Goal: Task Accomplishment & Management: Complete application form

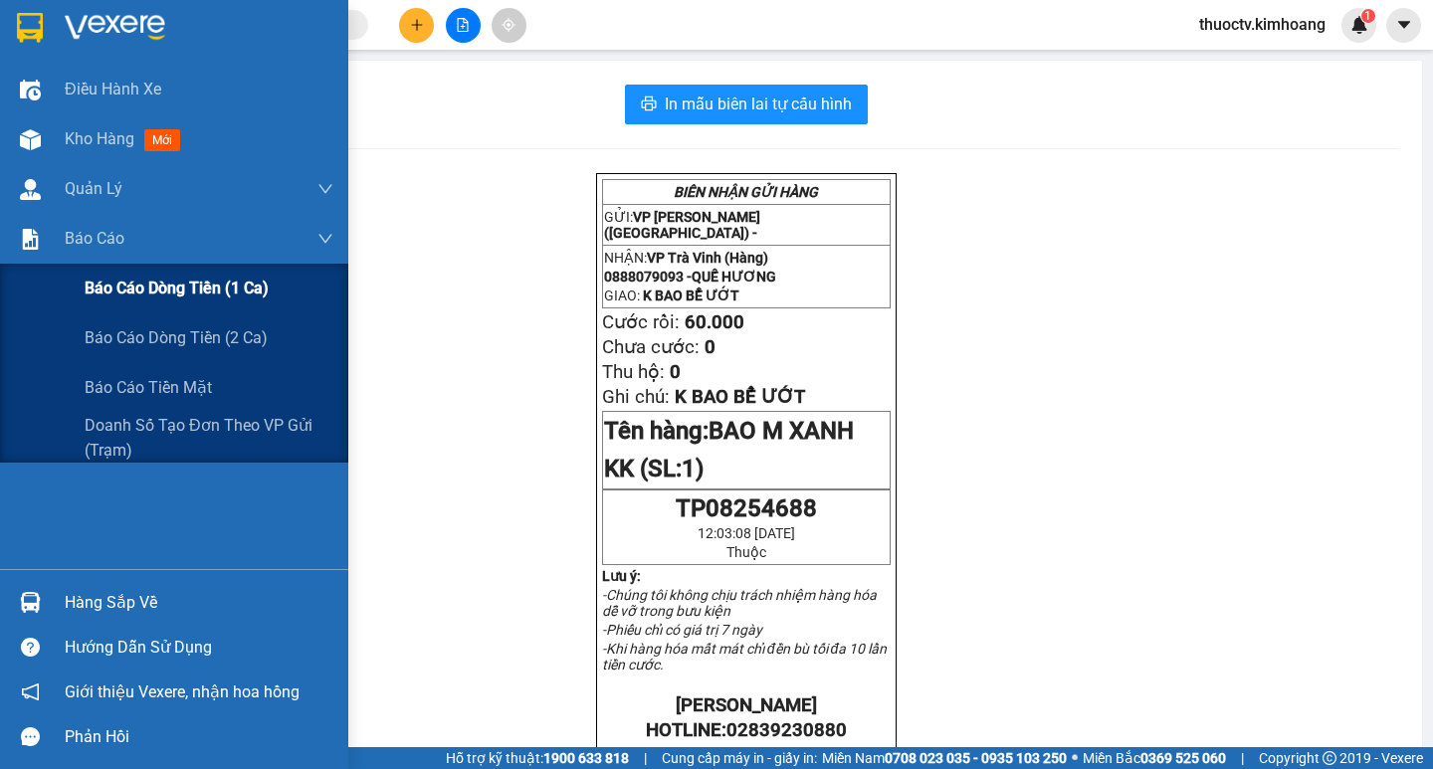
click at [146, 286] on span "Báo cáo dòng tiền (1 ca)" at bounding box center [177, 288] width 184 height 25
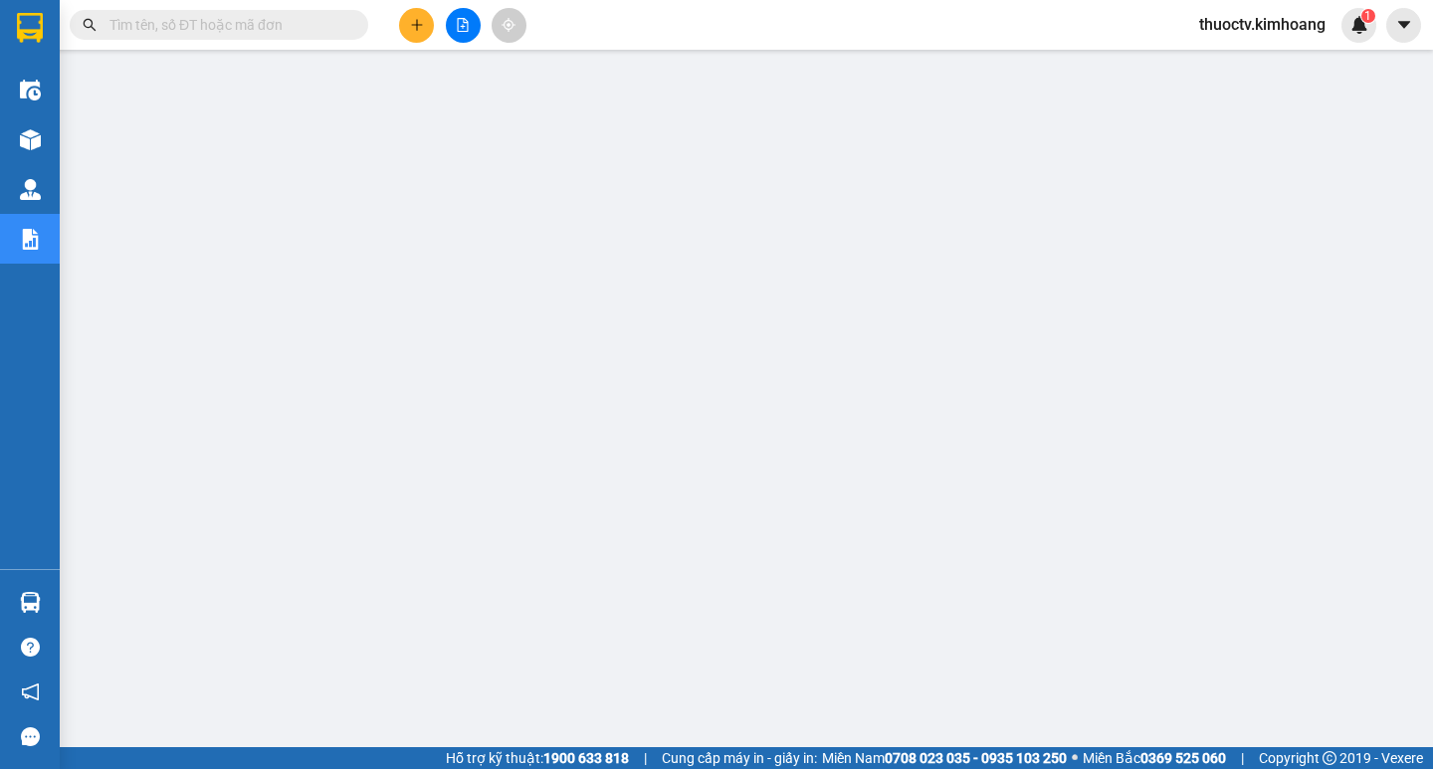
click at [177, 19] on input "text" at bounding box center [226, 25] width 235 height 22
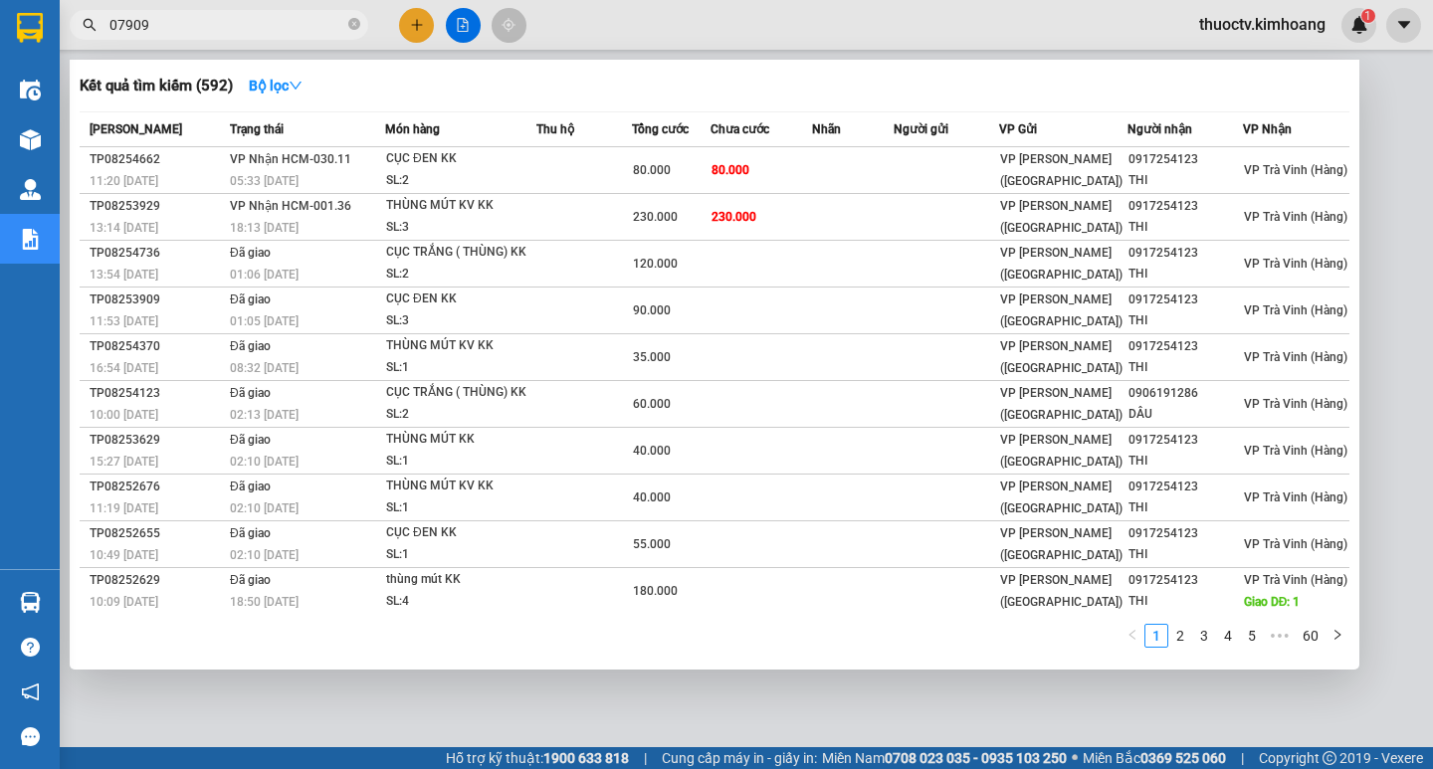
type input "079093"
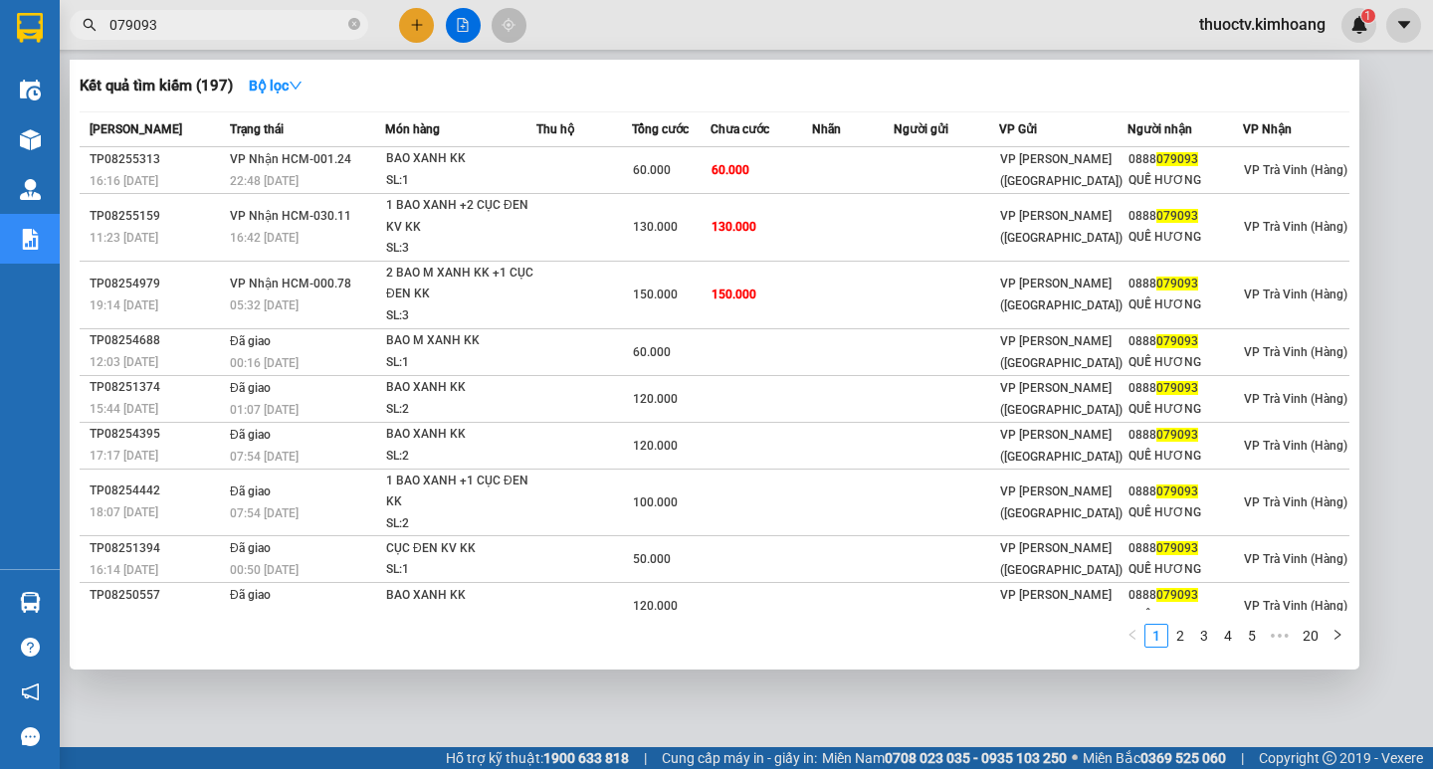
click at [173, 34] on input "079093" at bounding box center [226, 25] width 235 height 22
click at [173, 32] on input "079093" at bounding box center [226, 25] width 235 height 22
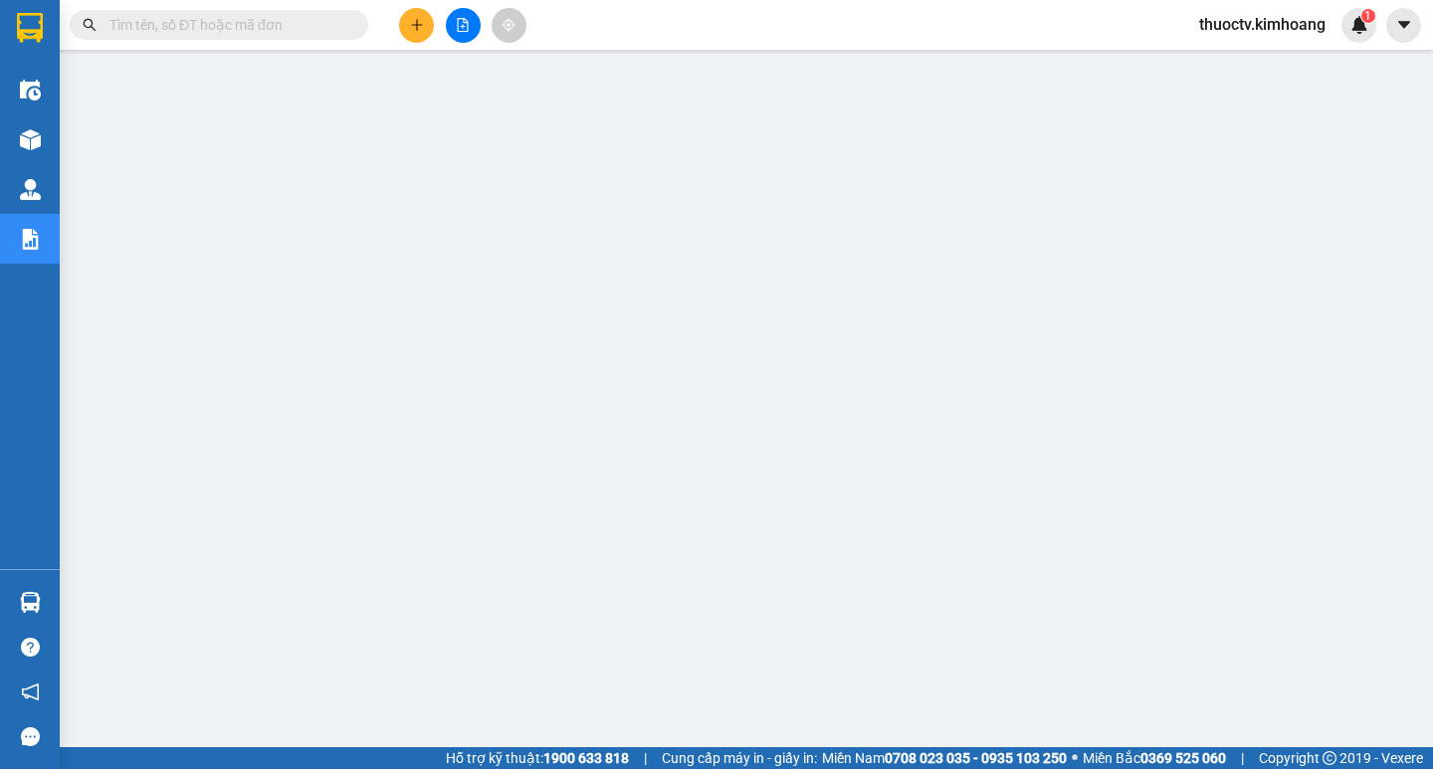
click at [164, 27] on input "text" at bounding box center [226, 25] width 235 height 22
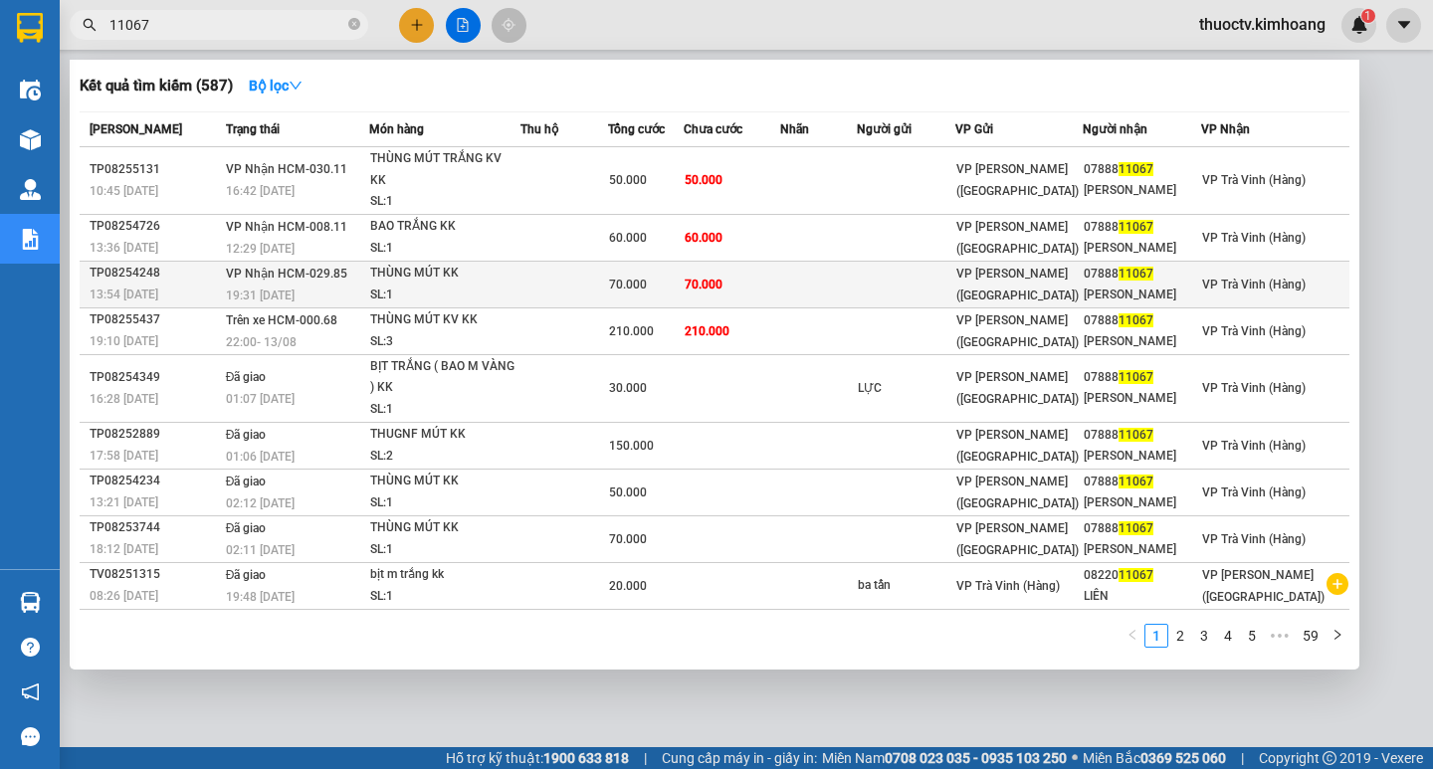
type input "11067"
click at [774, 307] on td "70.000" at bounding box center [731, 284] width 96 height 47
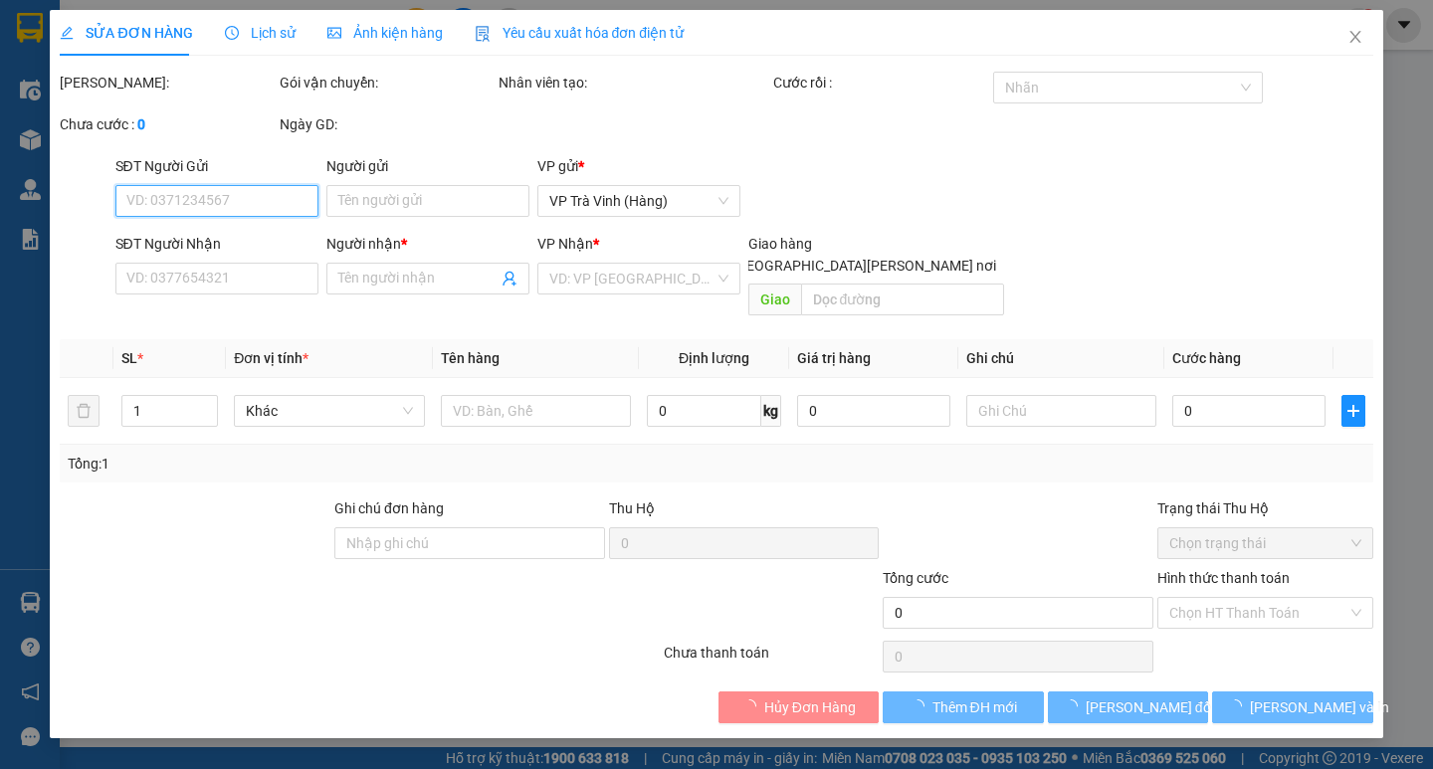
type input "0788811067"
type input "NGUYỄN TRƯỜNG LONG"
type input "70.000"
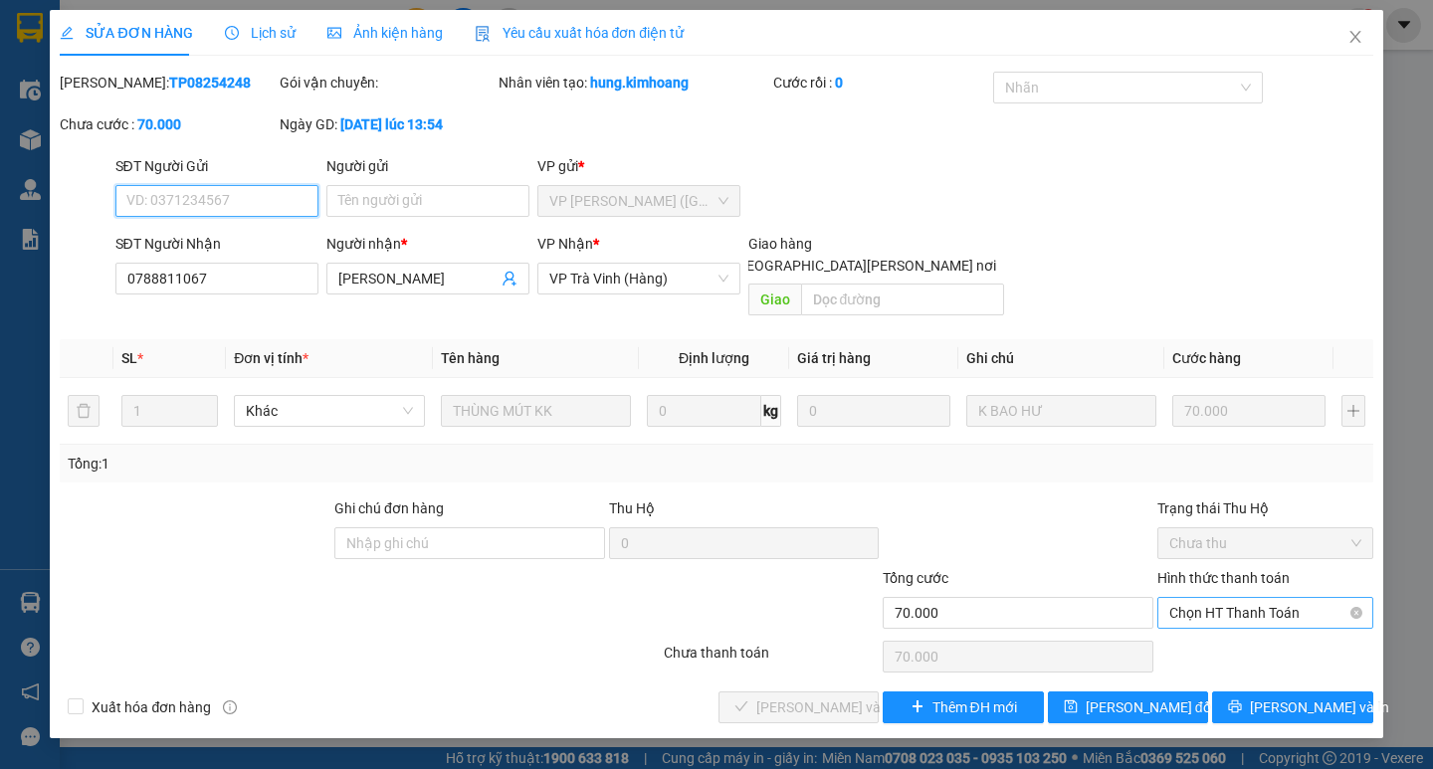
click at [1246, 598] on span "Chọn HT Thanh Toán" at bounding box center [1265, 613] width 192 height 30
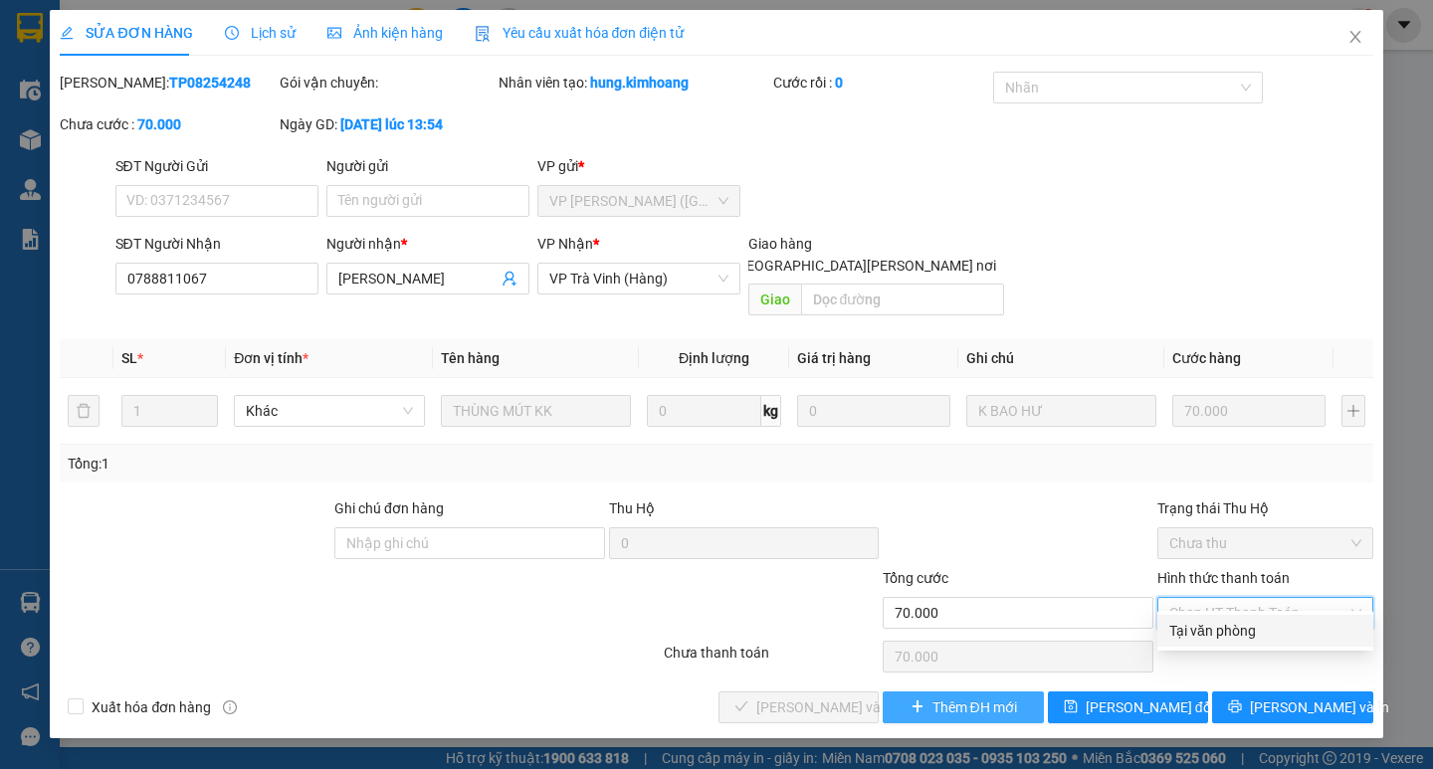
drag, startPoint x: 1232, startPoint y: 624, endPoint x: 990, endPoint y: 692, distance: 251.3
click at [1229, 625] on div "Tại văn phòng" at bounding box center [1265, 631] width 192 height 22
type input "0"
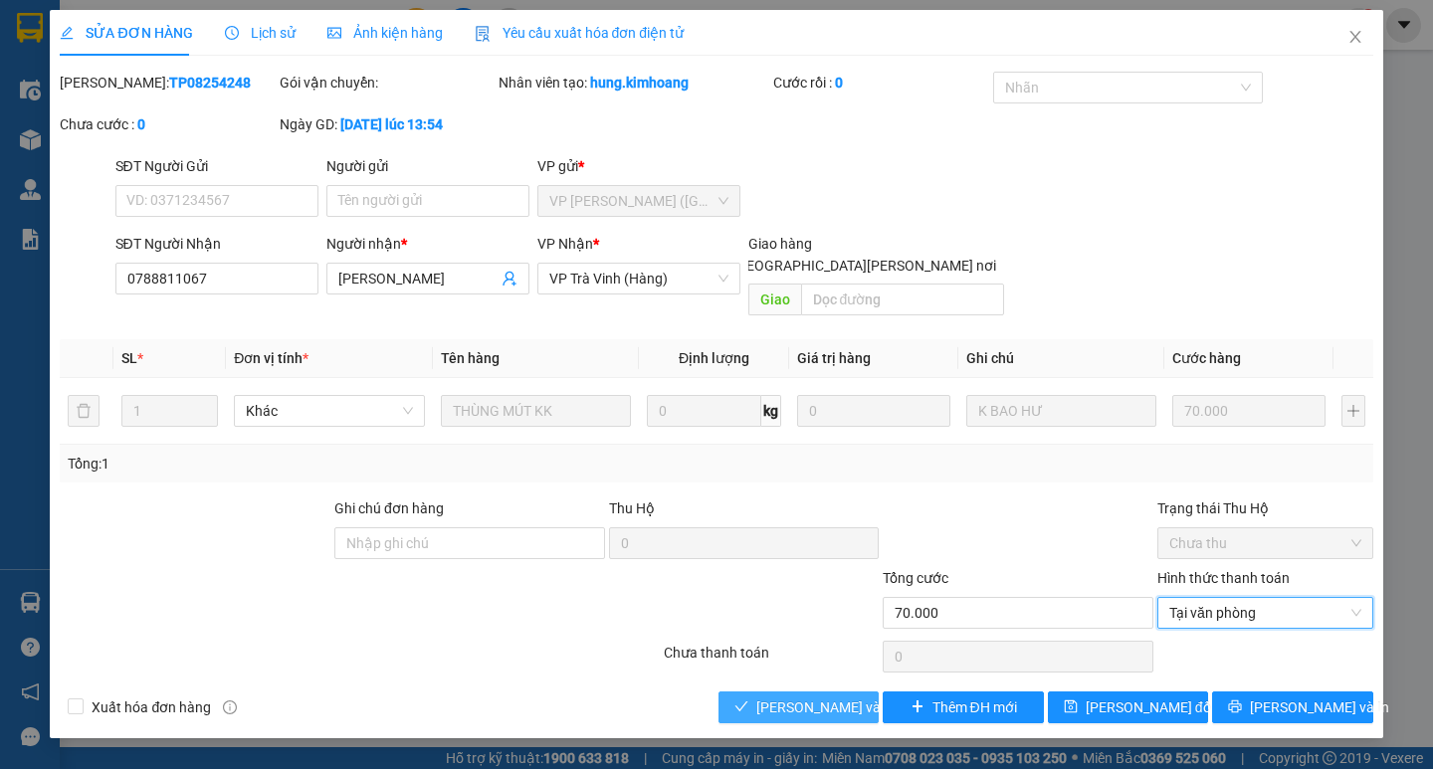
click at [788, 696] on span "Lưu và Giao hàng" at bounding box center [890, 707] width 269 height 22
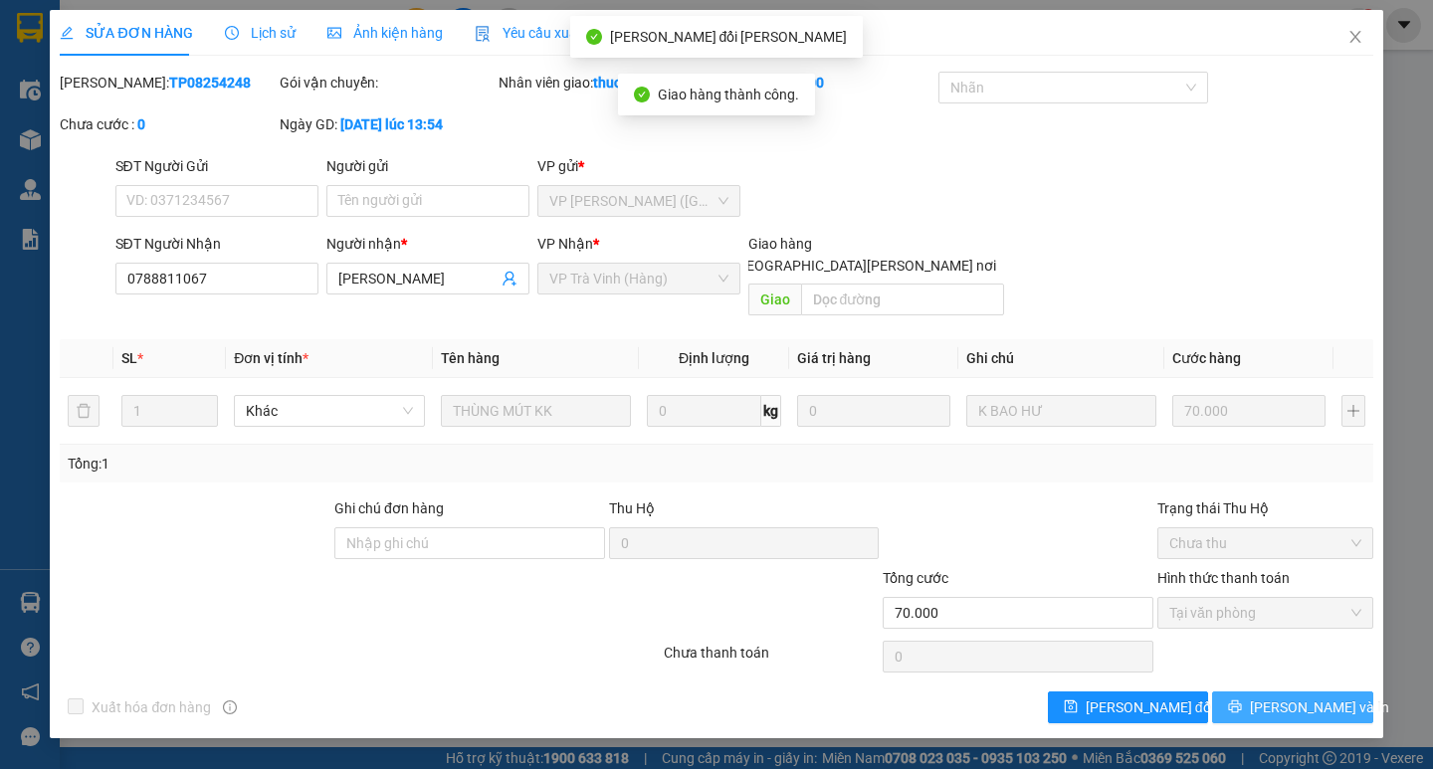
click at [1299, 696] on span "Lưu và In" at bounding box center [1318, 707] width 139 height 22
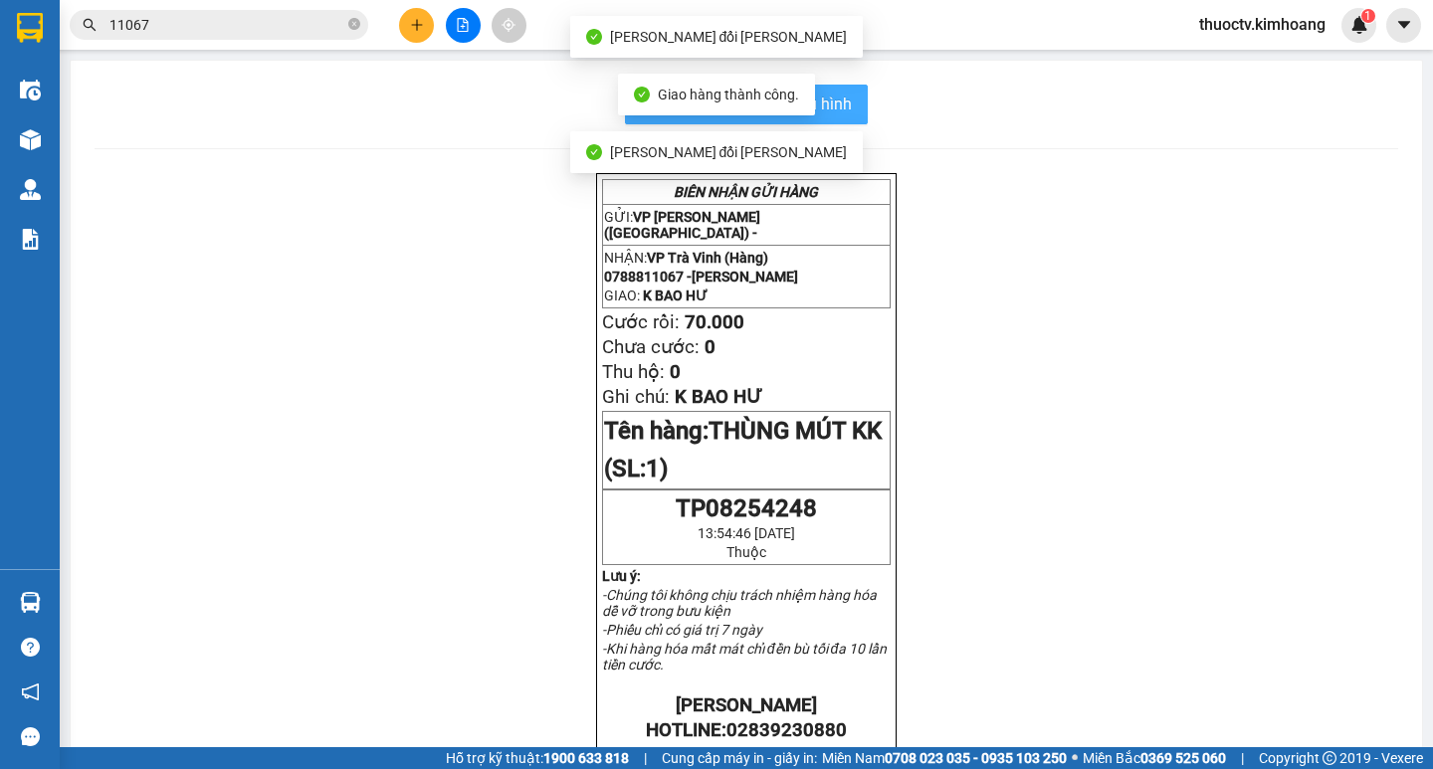
click at [839, 107] on span "In mẫu biên lai tự cấu hình" at bounding box center [758, 104] width 187 height 25
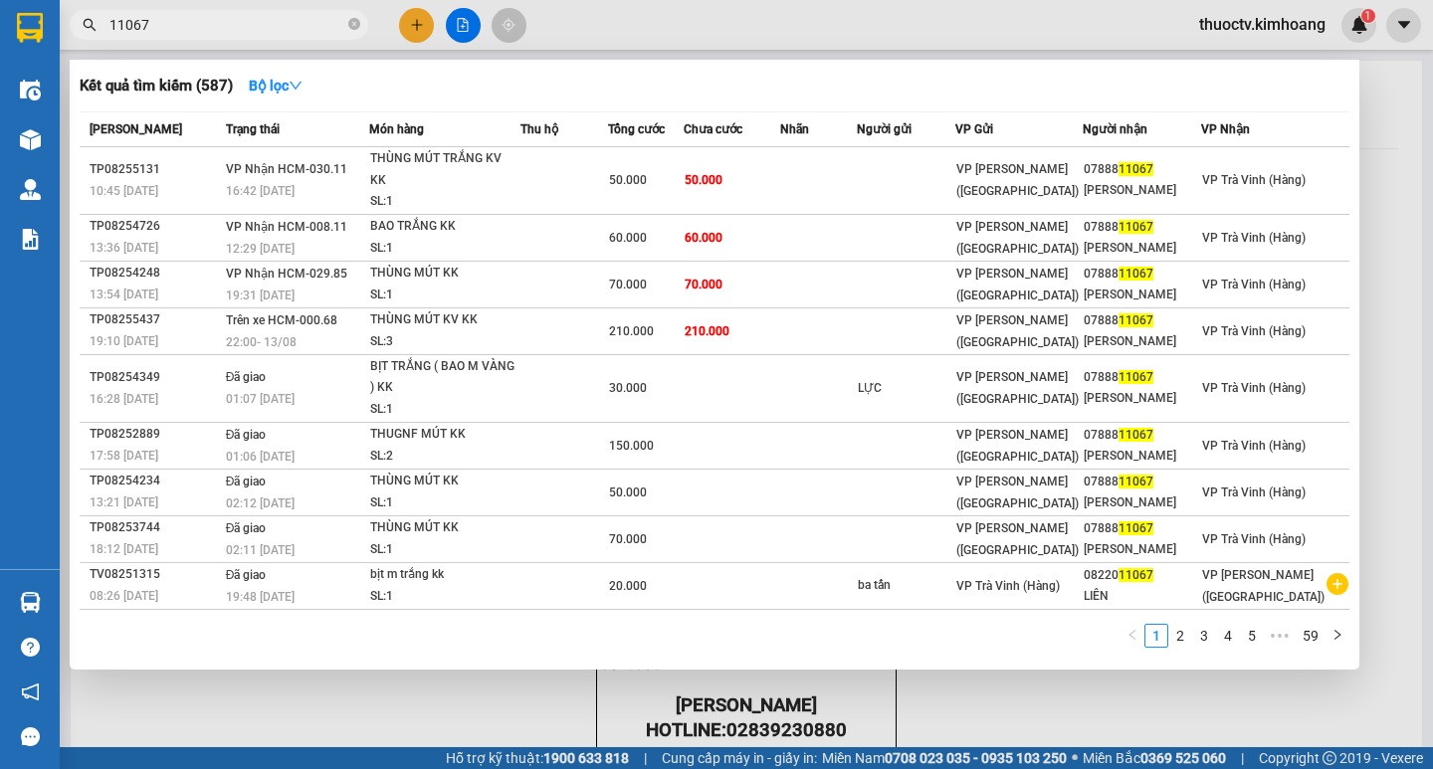
click at [234, 17] on input "11067" at bounding box center [226, 25] width 235 height 22
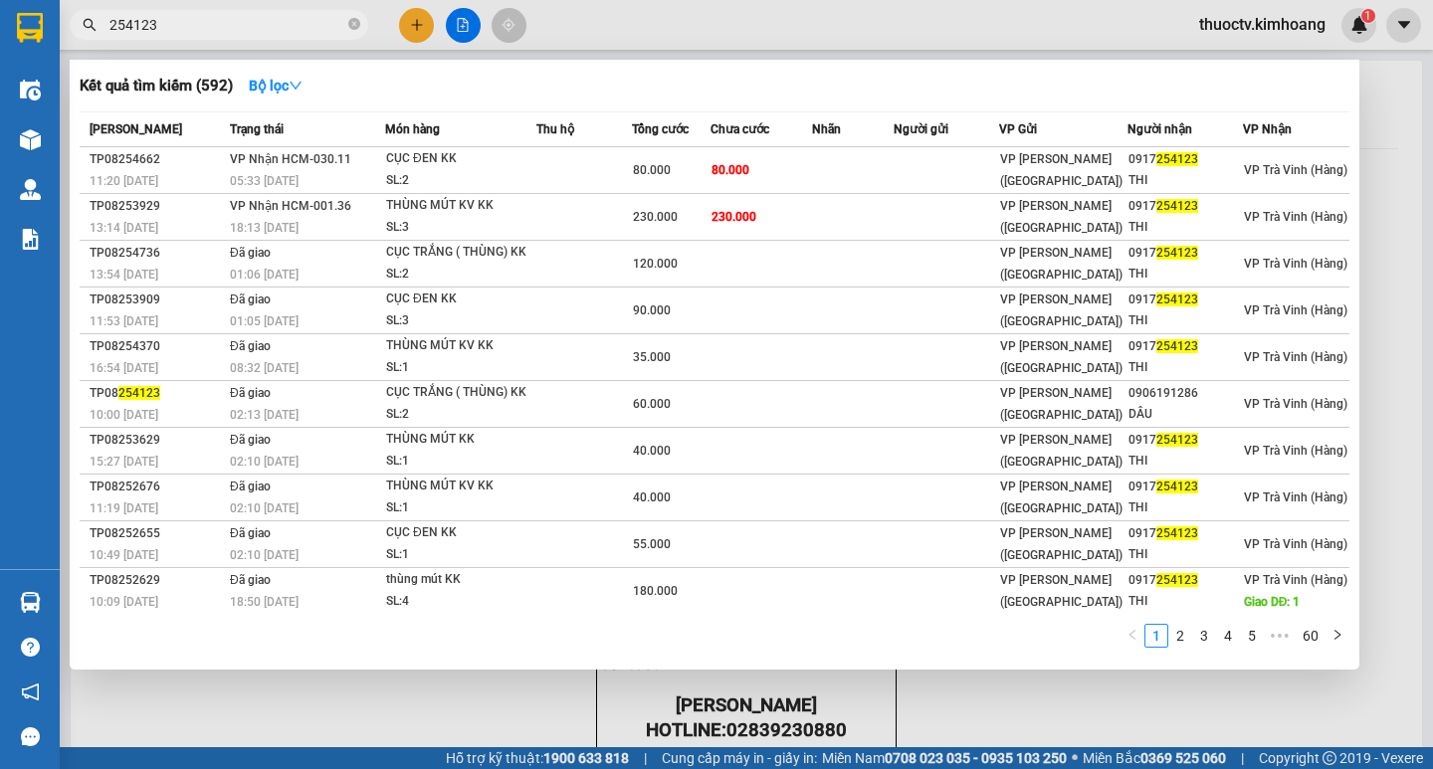
click at [169, 16] on input "254123" at bounding box center [226, 25] width 235 height 22
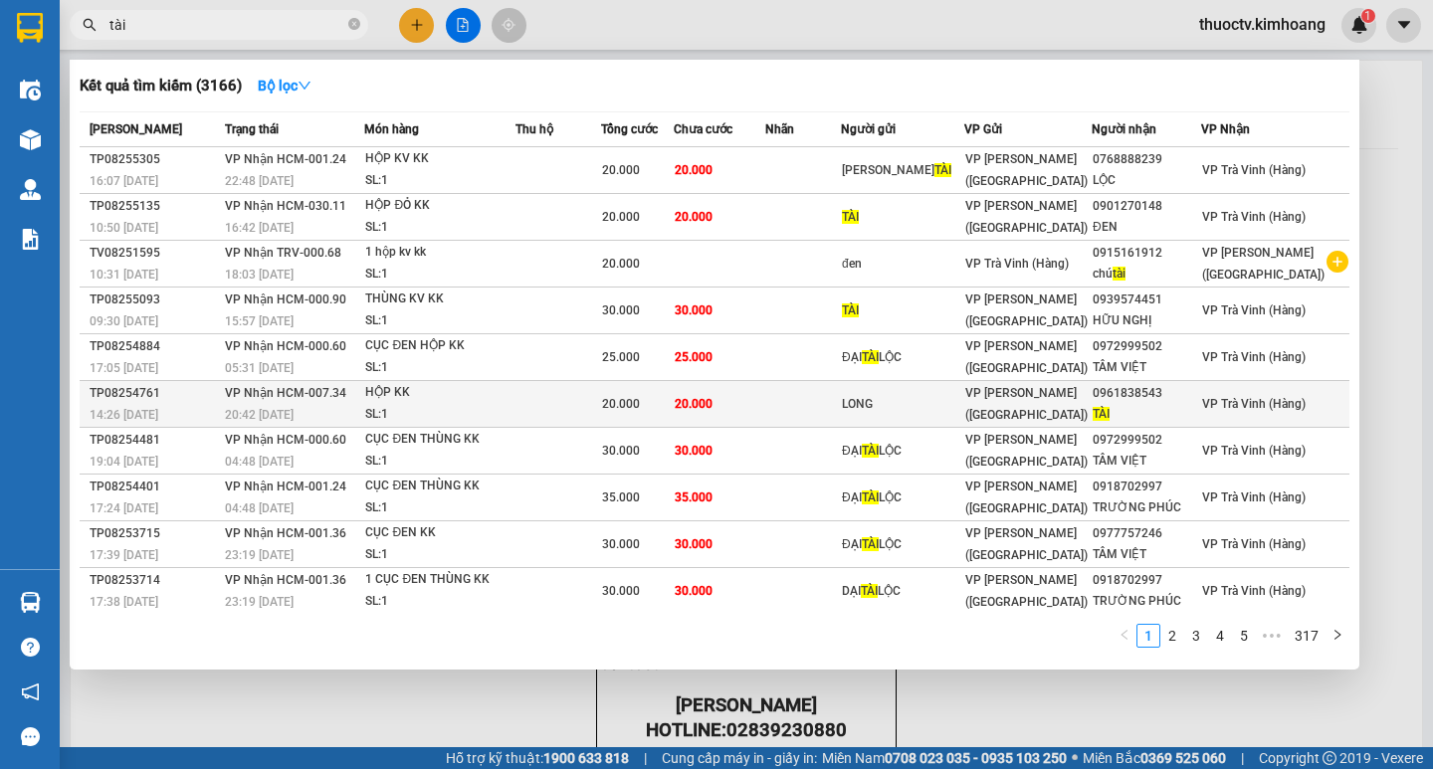
scroll to position [4, 0]
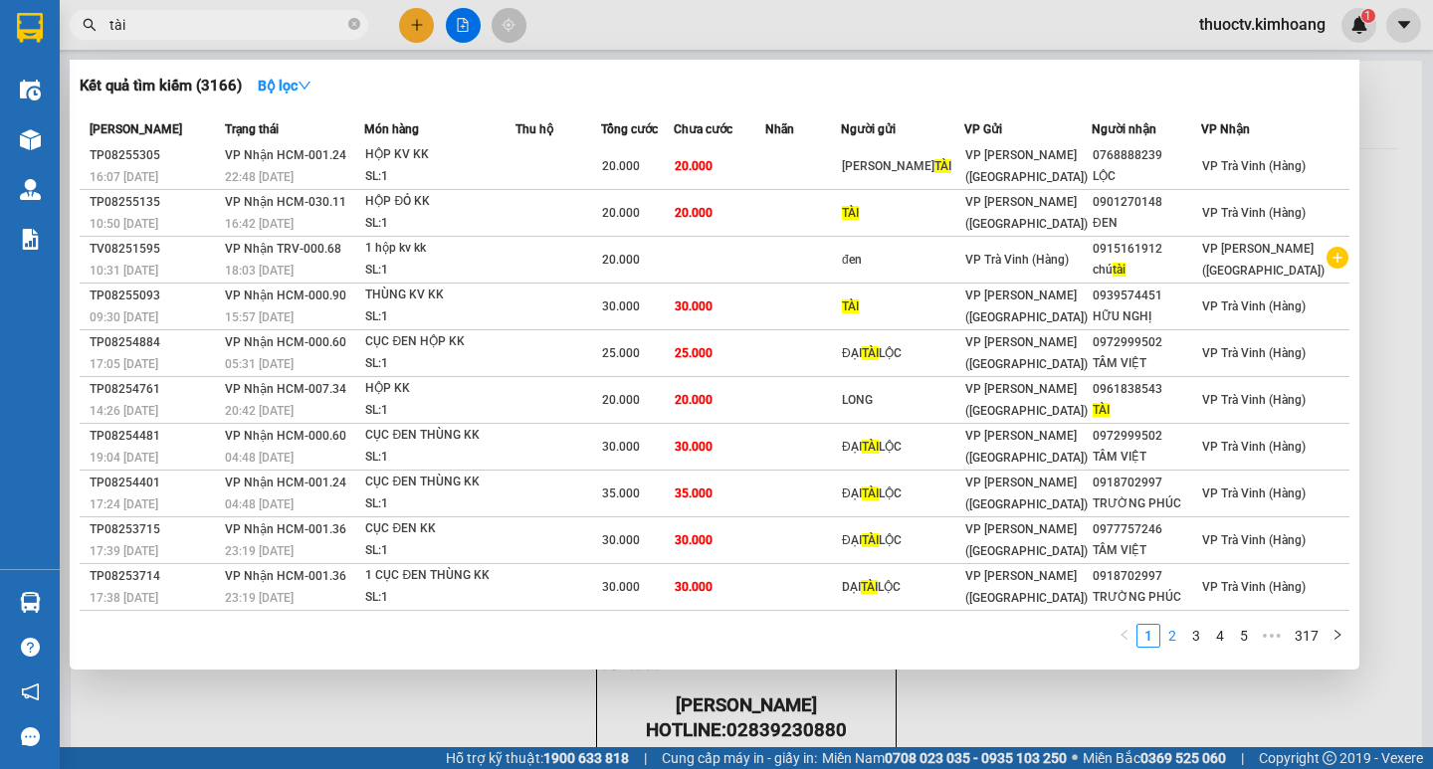
type input "tài"
click at [1171, 638] on link "2" at bounding box center [1172, 636] width 22 height 22
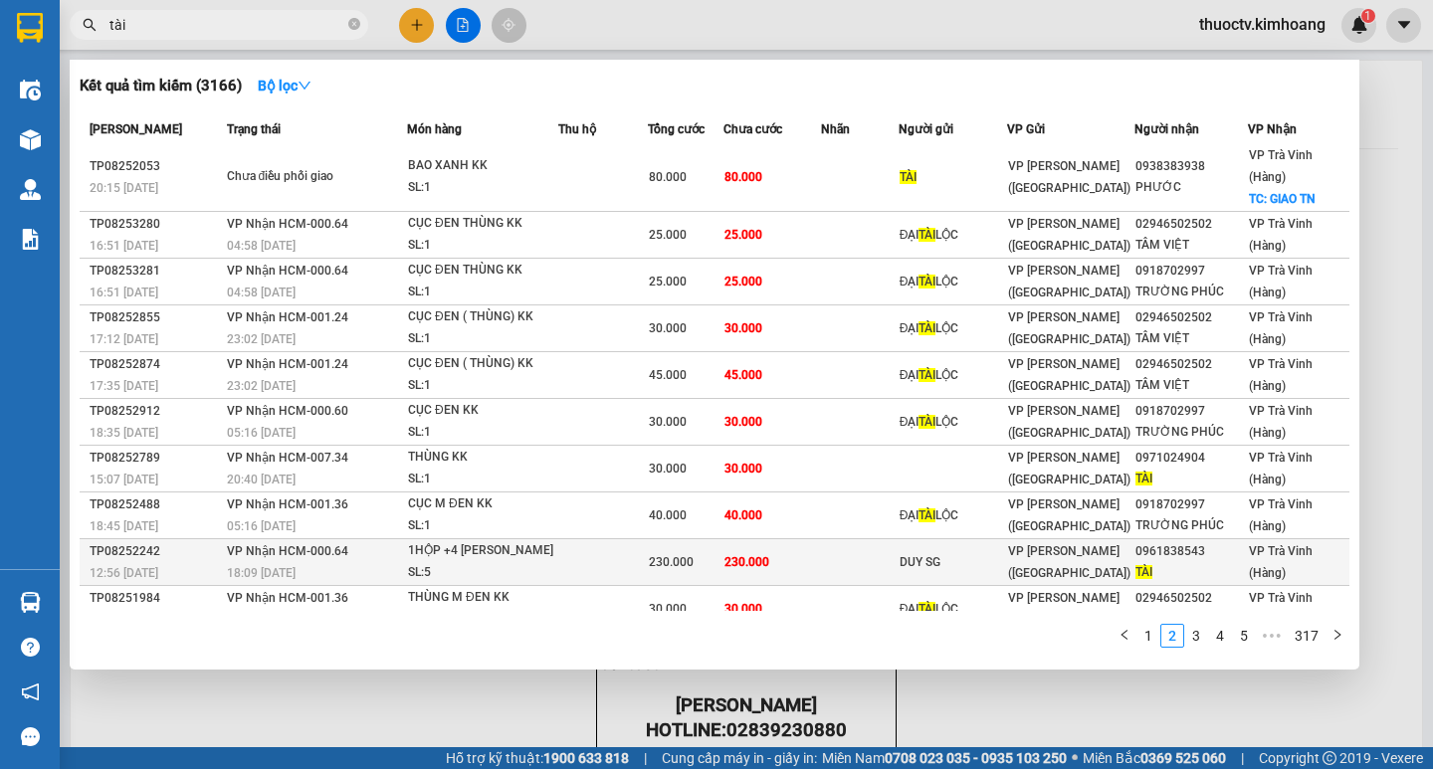
click at [826, 546] on td at bounding box center [860, 562] width 78 height 47
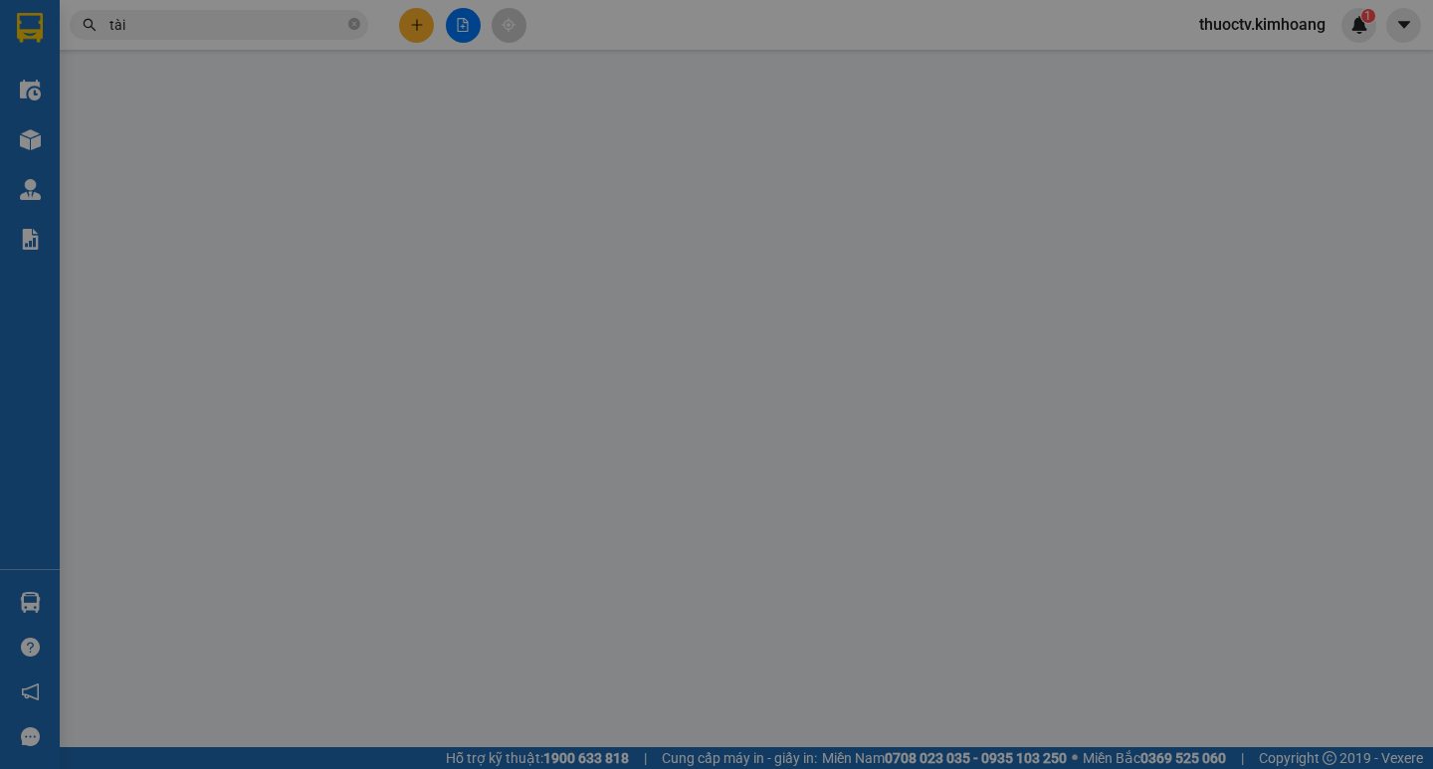
type input "DUY SG"
type input "0961838543"
type input "TÀI"
type input "230.000"
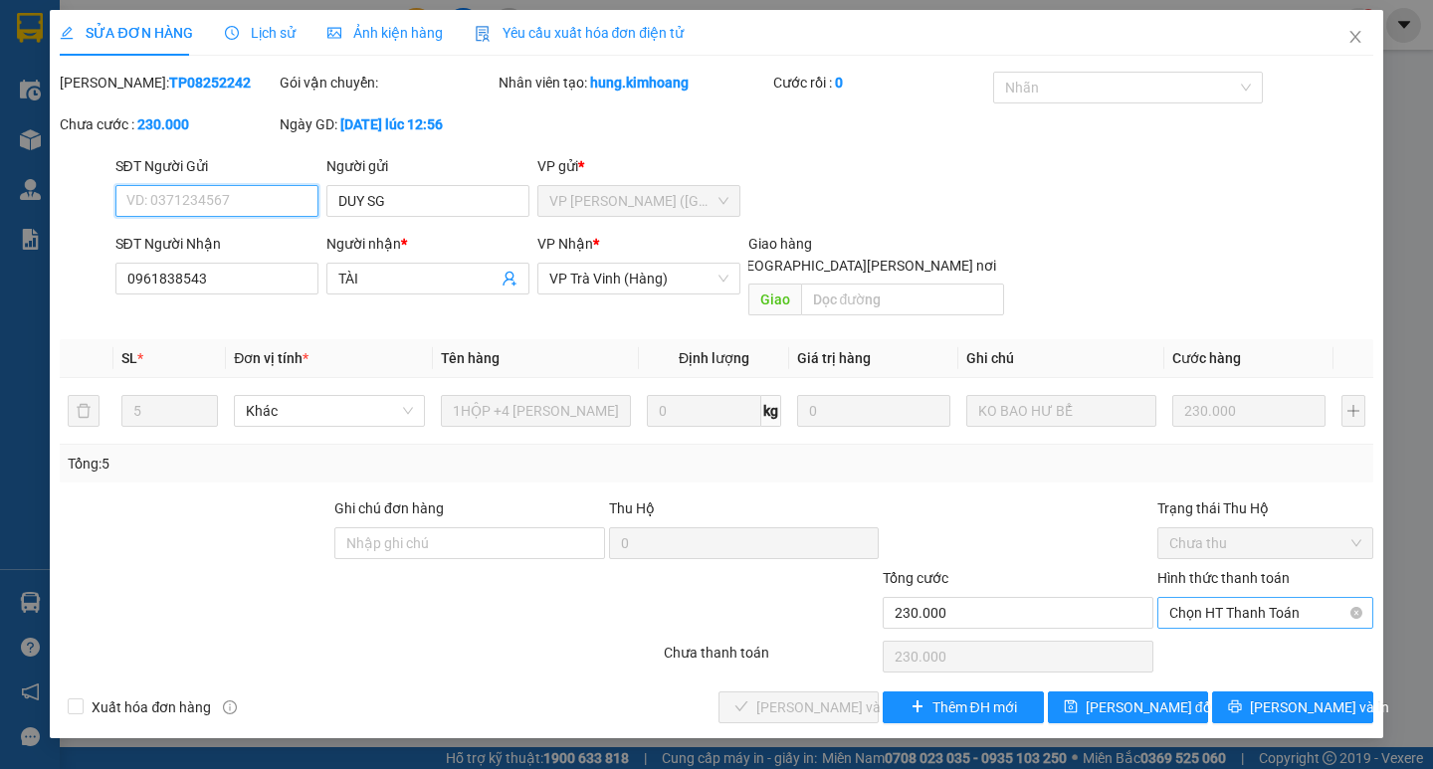
click at [1246, 598] on span "Chọn HT Thanh Toán" at bounding box center [1265, 613] width 192 height 30
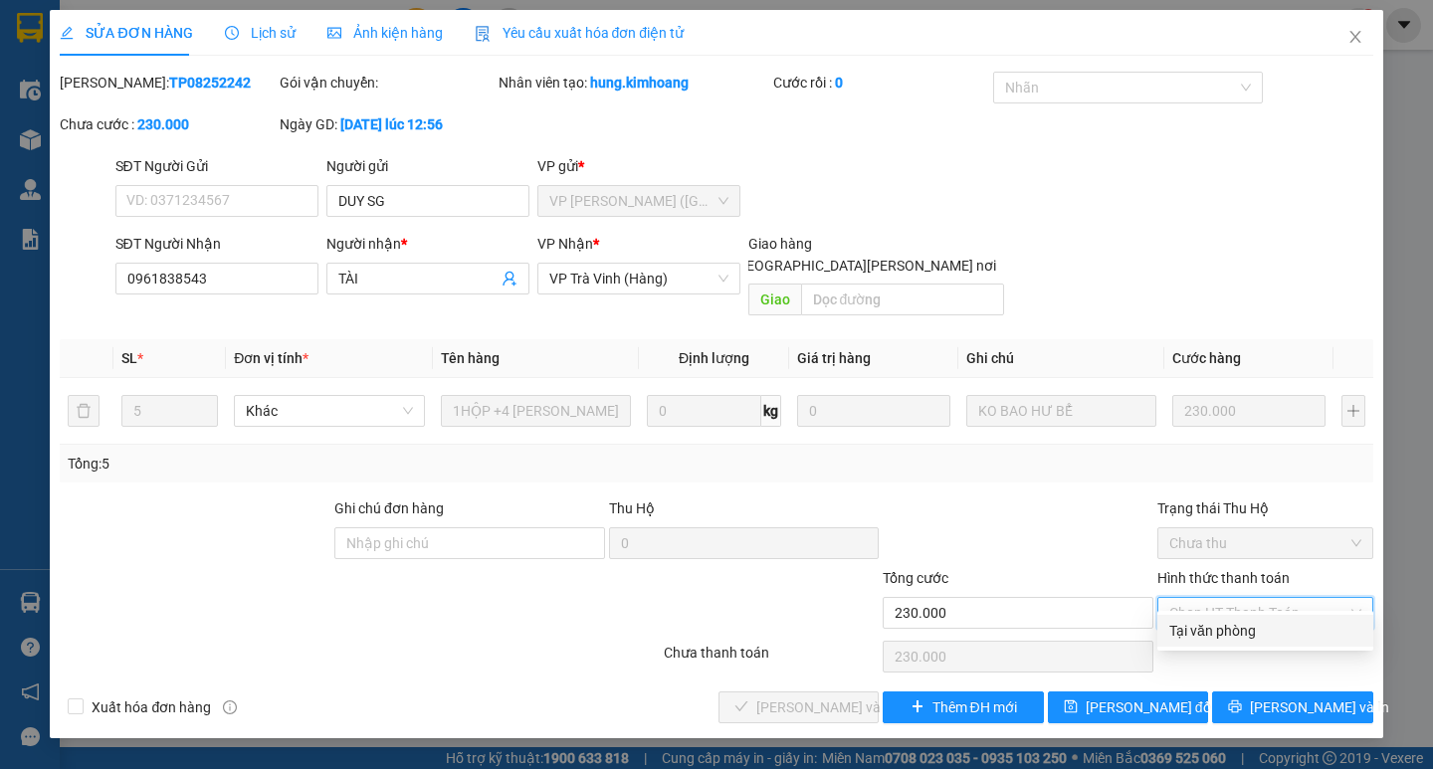
click at [1216, 623] on div "Tại văn phòng" at bounding box center [1265, 631] width 192 height 22
type input "0"
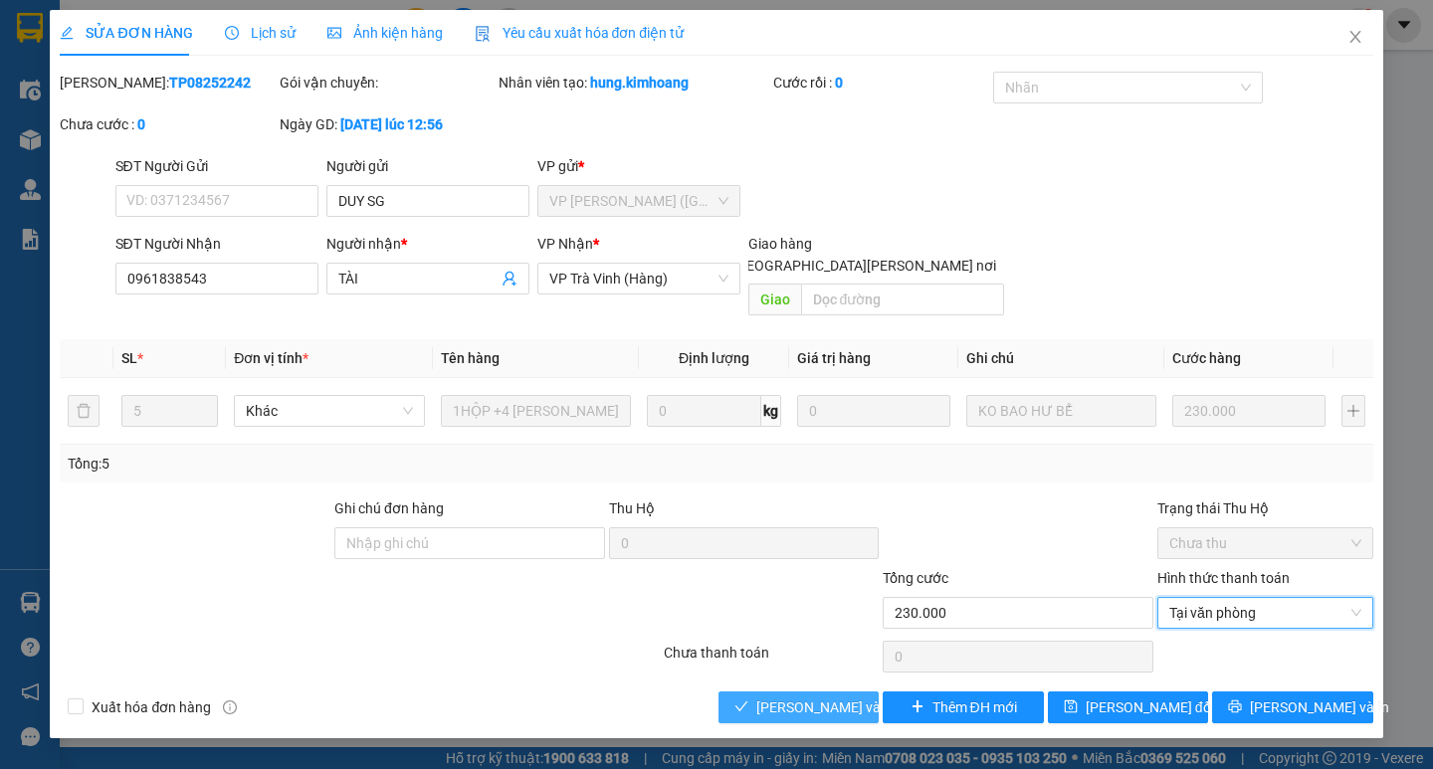
click at [844, 696] on span "Lưu và Giao hàng" at bounding box center [890, 707] width 269 height 22
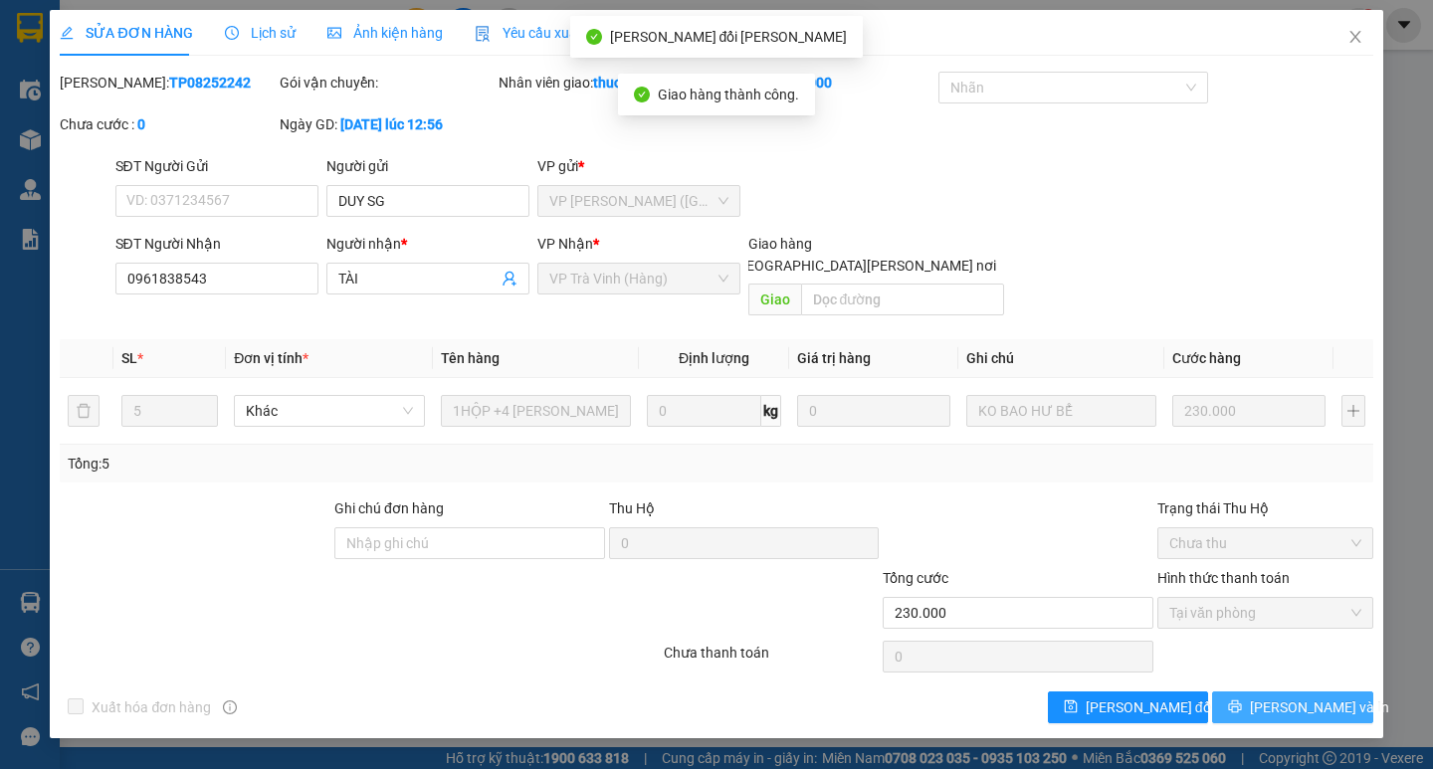
click at [1297, 696] on span "Lưu và In" at bounding box center [1318, 707] width 139 height 22
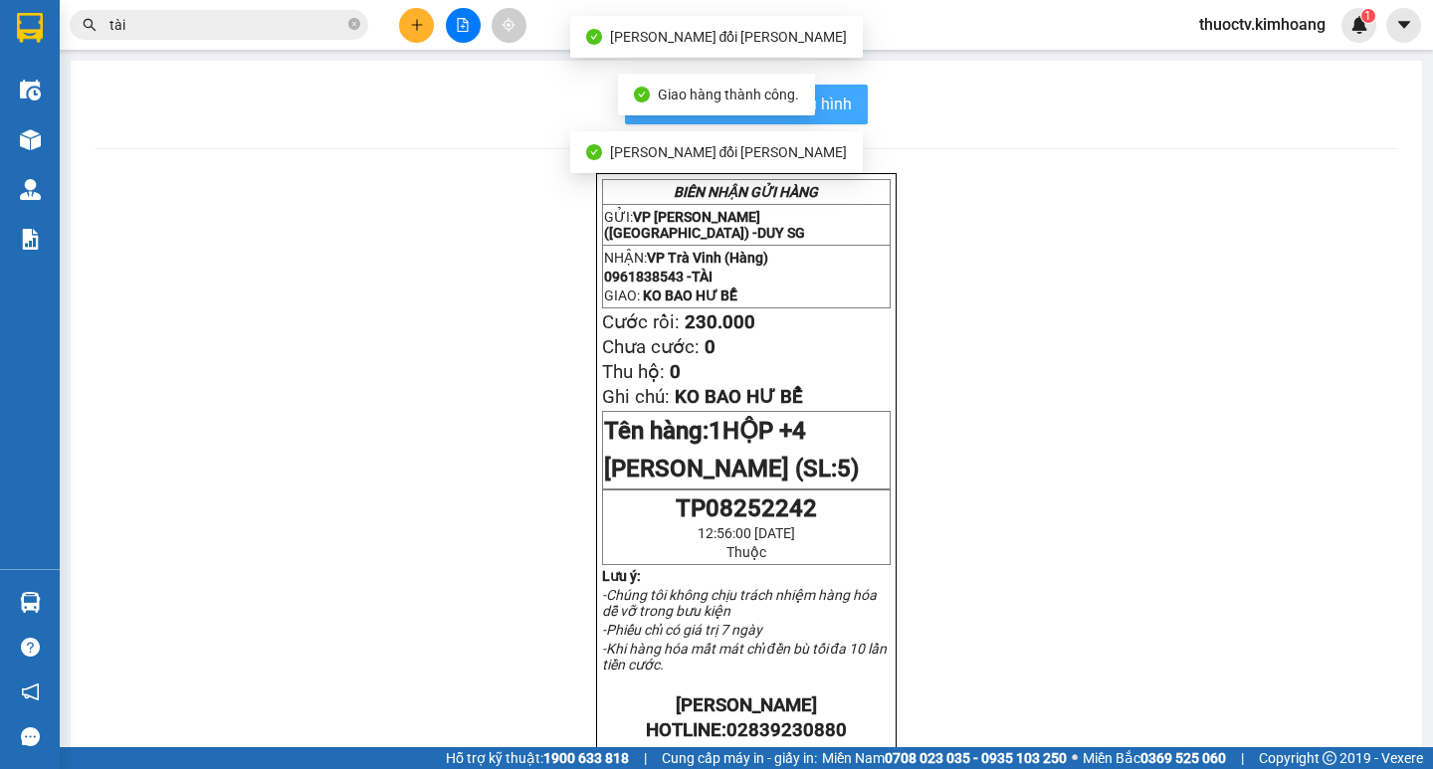
click at [840, 114] on span "In mẫu biên lai tự cấu hình" at bounding box center [758, 104] width 187 height 25
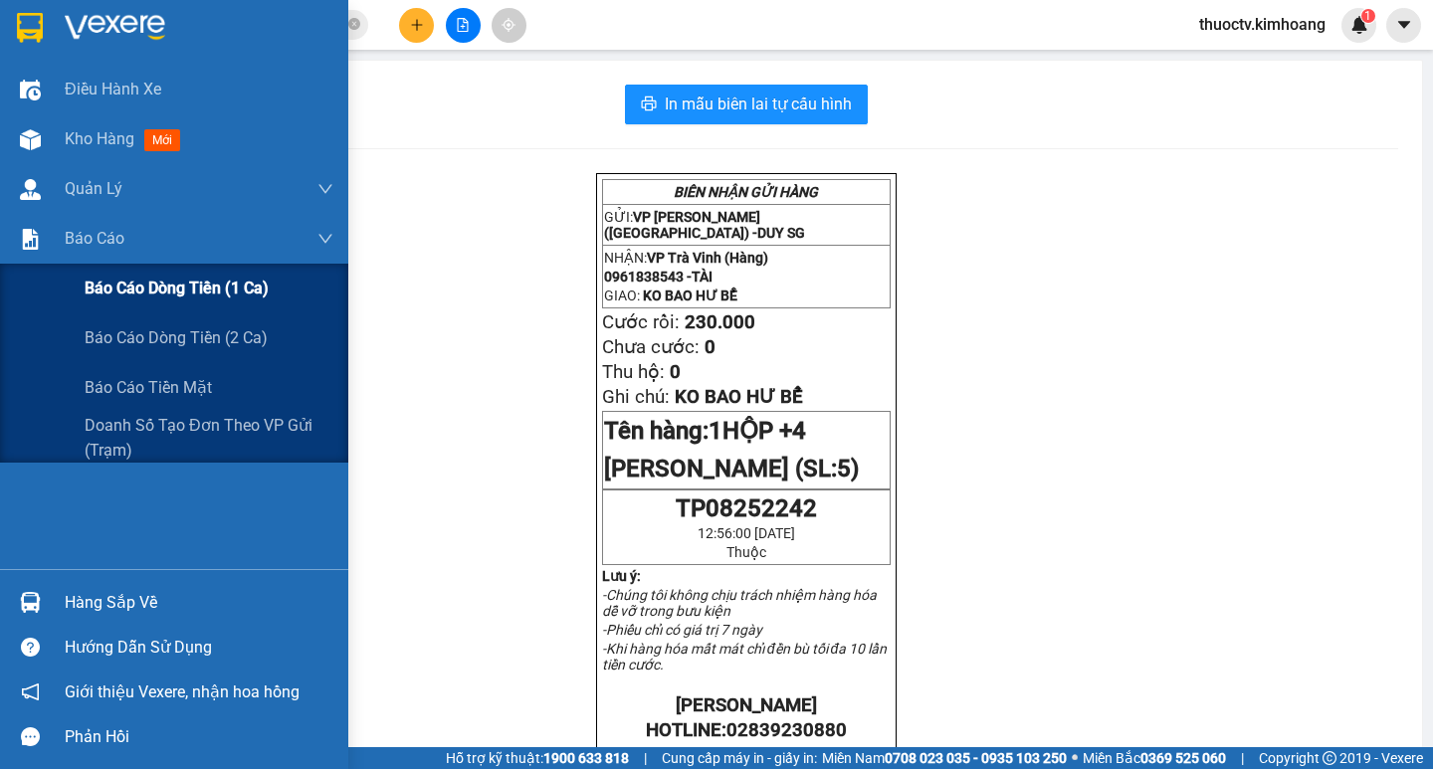
click at [195, 285] on span "Báo cáo dòng tiền (1 ca)" at bounding box center [177, 288] width 184 height 25
